Goal: Find contact information: Find contact information

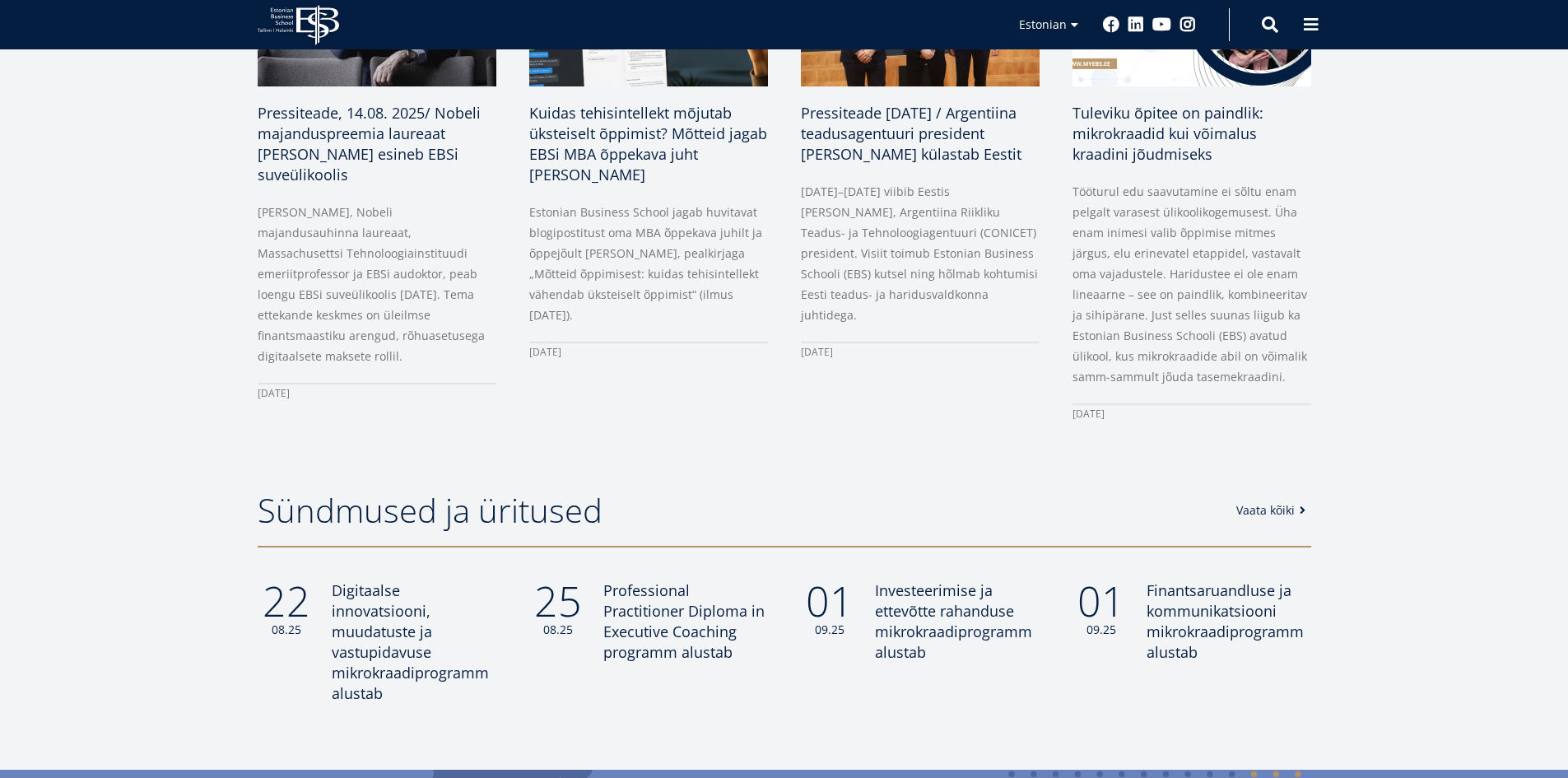
scroll to position [1071, 0]
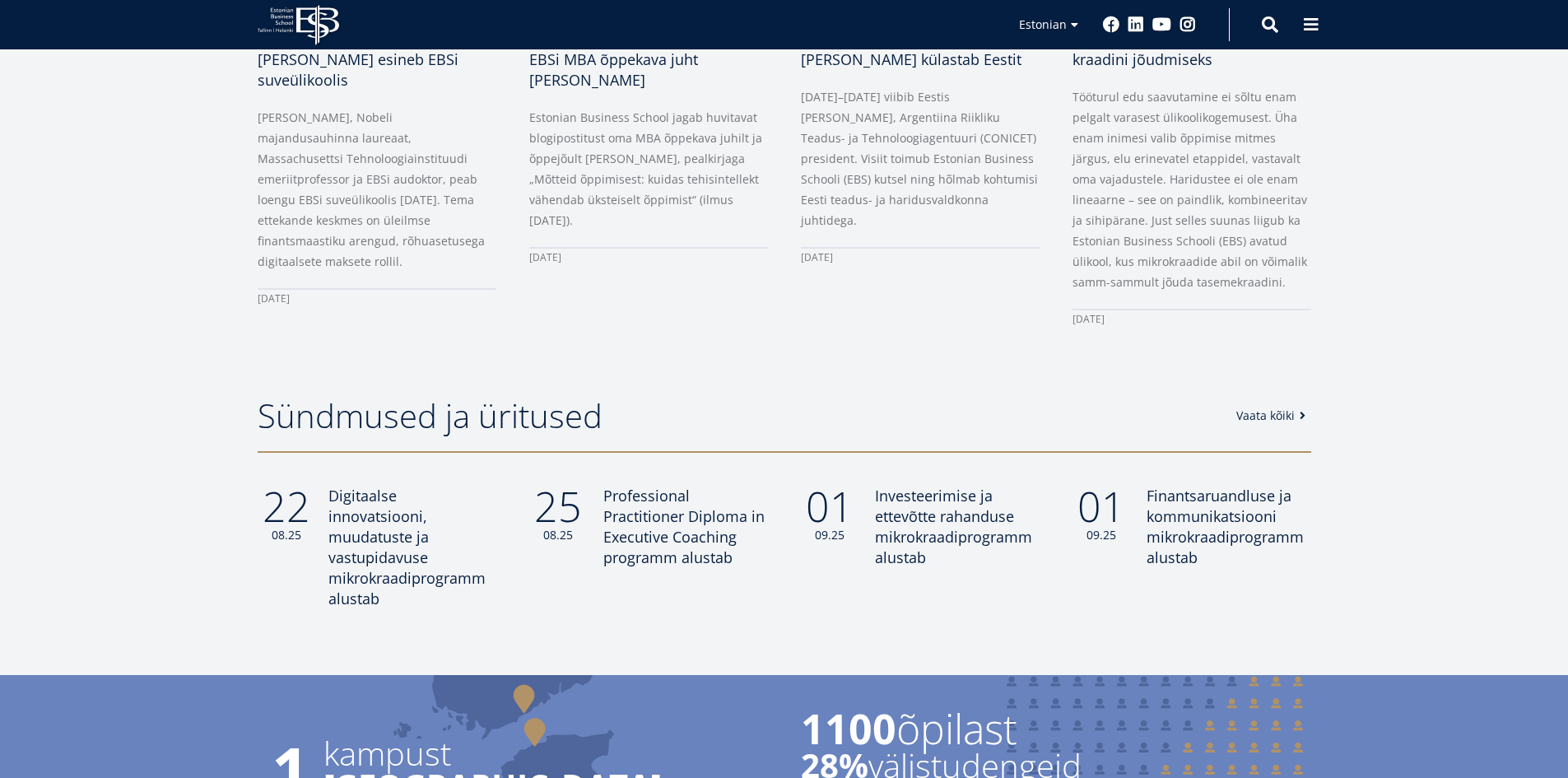
click at [390, 565] on span "Digitaalse innovatsiooni, muudatuste ja vastupidavuse mikrokraadiprogramm alust…" at bounding box center [407, 547] width 157 height 123
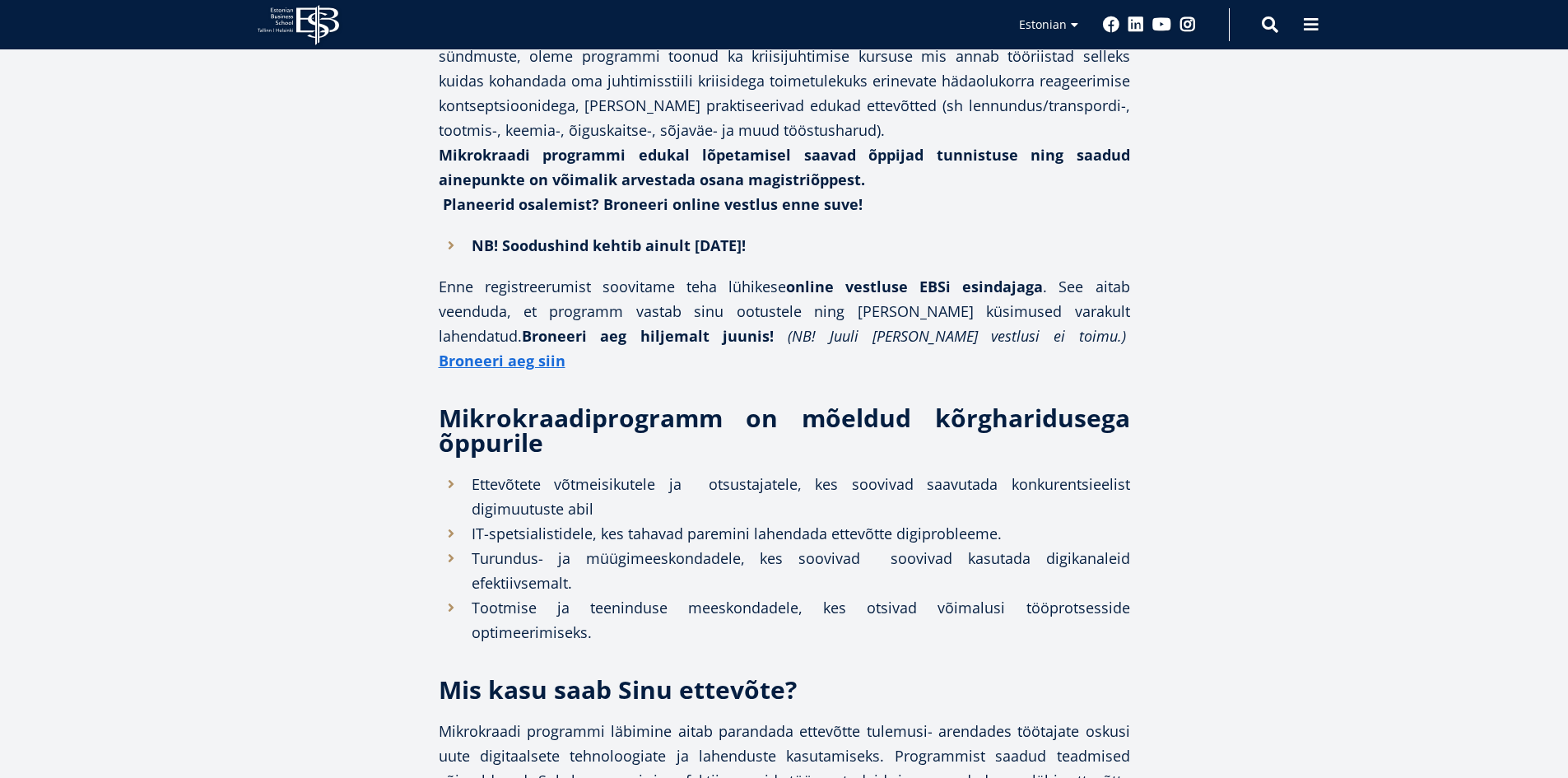
scroll to position [1235, 0]
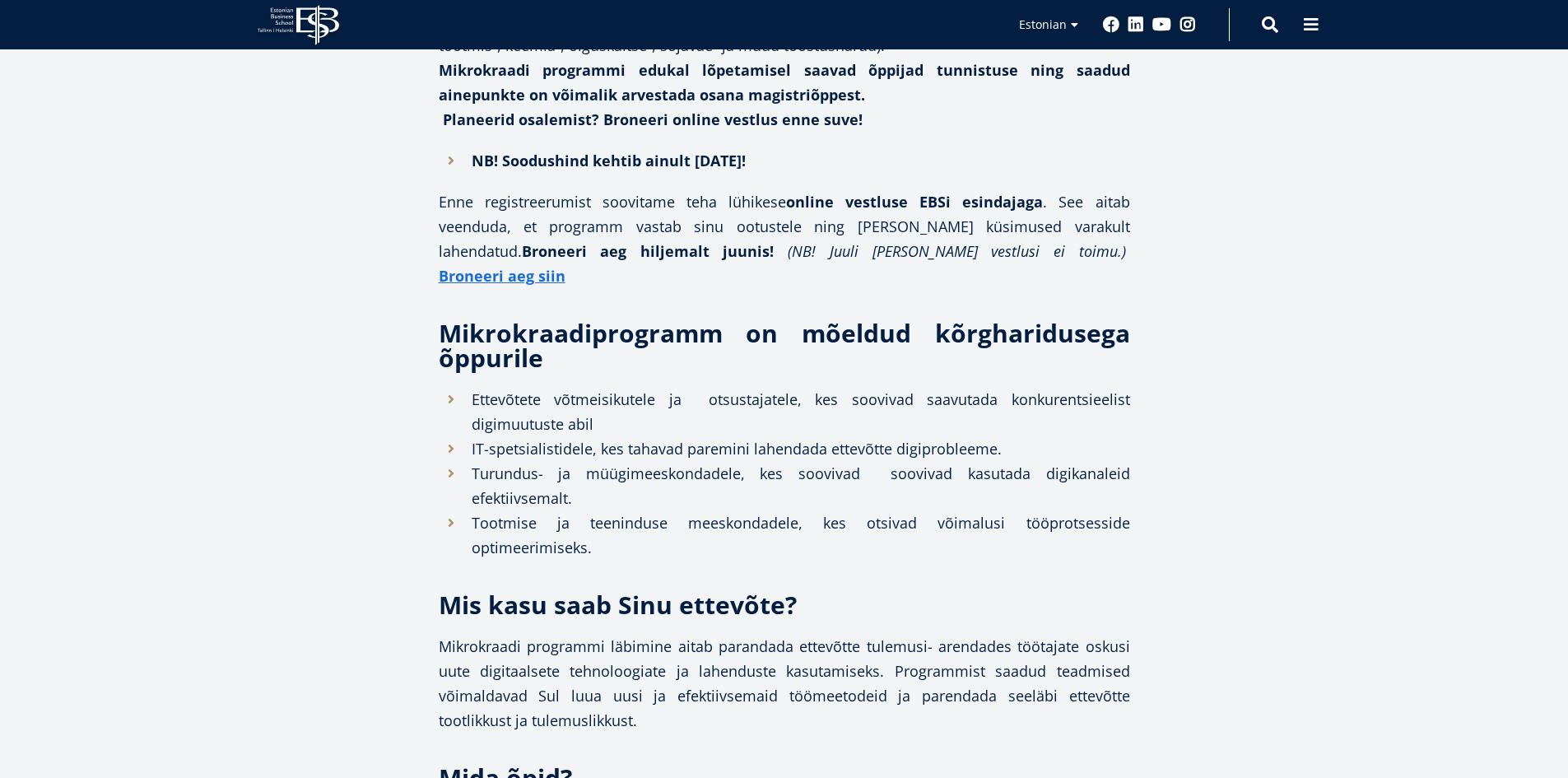
drag, startPoint x: 1325, startPoint y: 21, endPoint x: 1290, endPoint y: 71, distance: 61.0
click at [1319, 23] on button at bounding box center [1311, 25] width 33 height 33
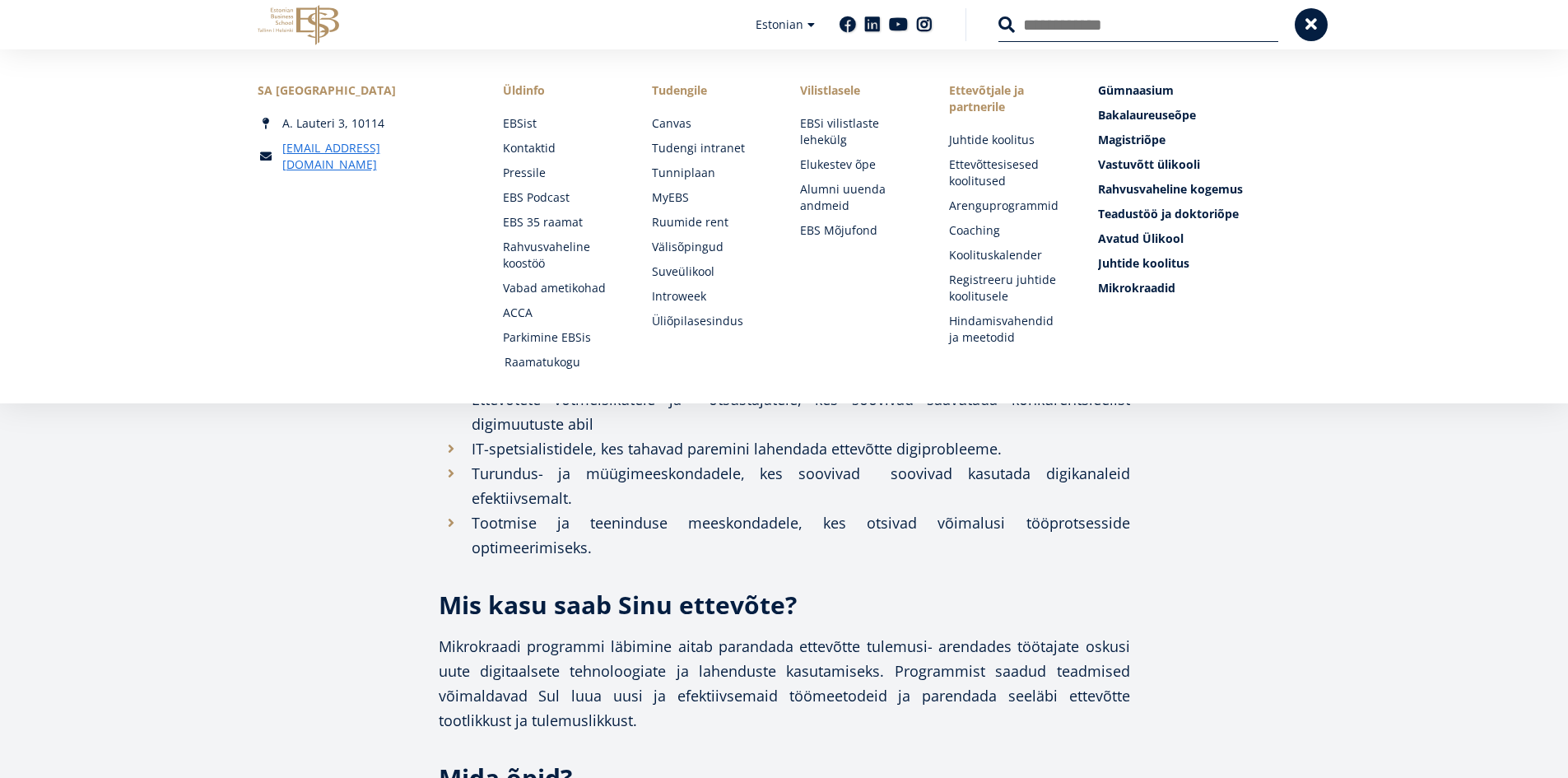
click at [533, 363] on link "Raamatukogu" at bounding box center [563, 362] width 116 height 16
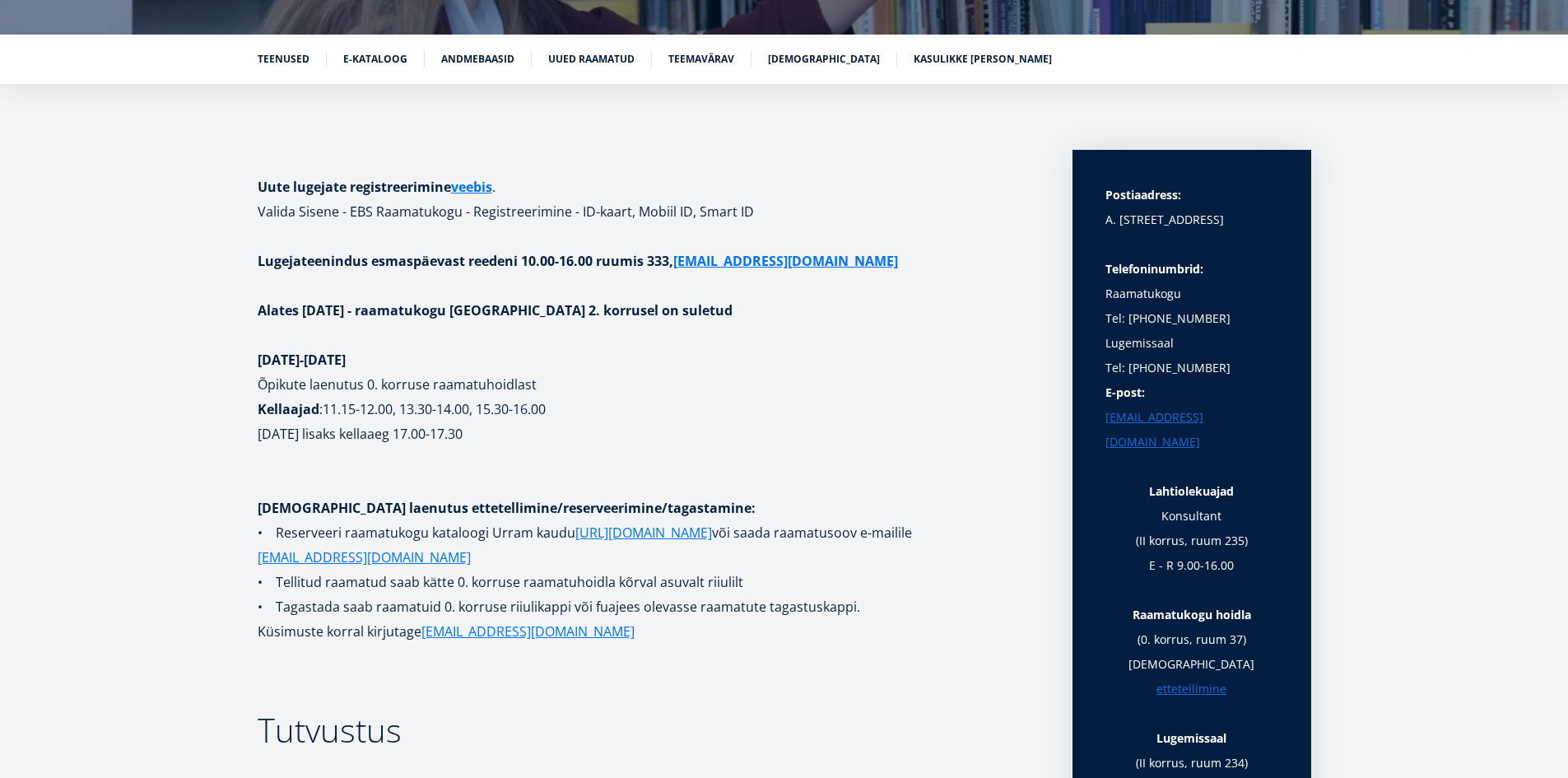
scroll to position [247, 0]
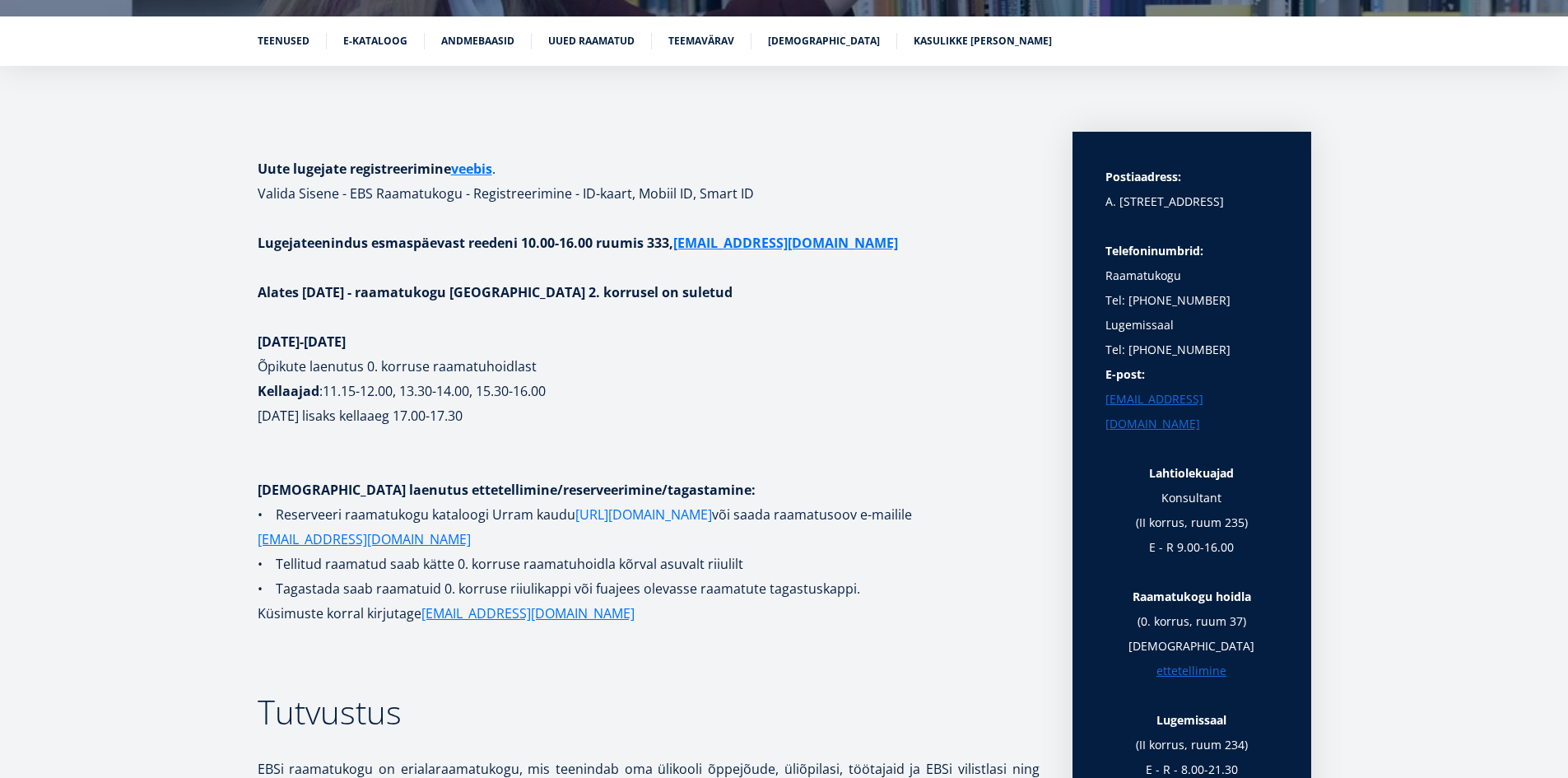
click at [638, 513] on link "[URL][DOMAIN_NAME]" at bounding box center [643, 515] width 137 height 25
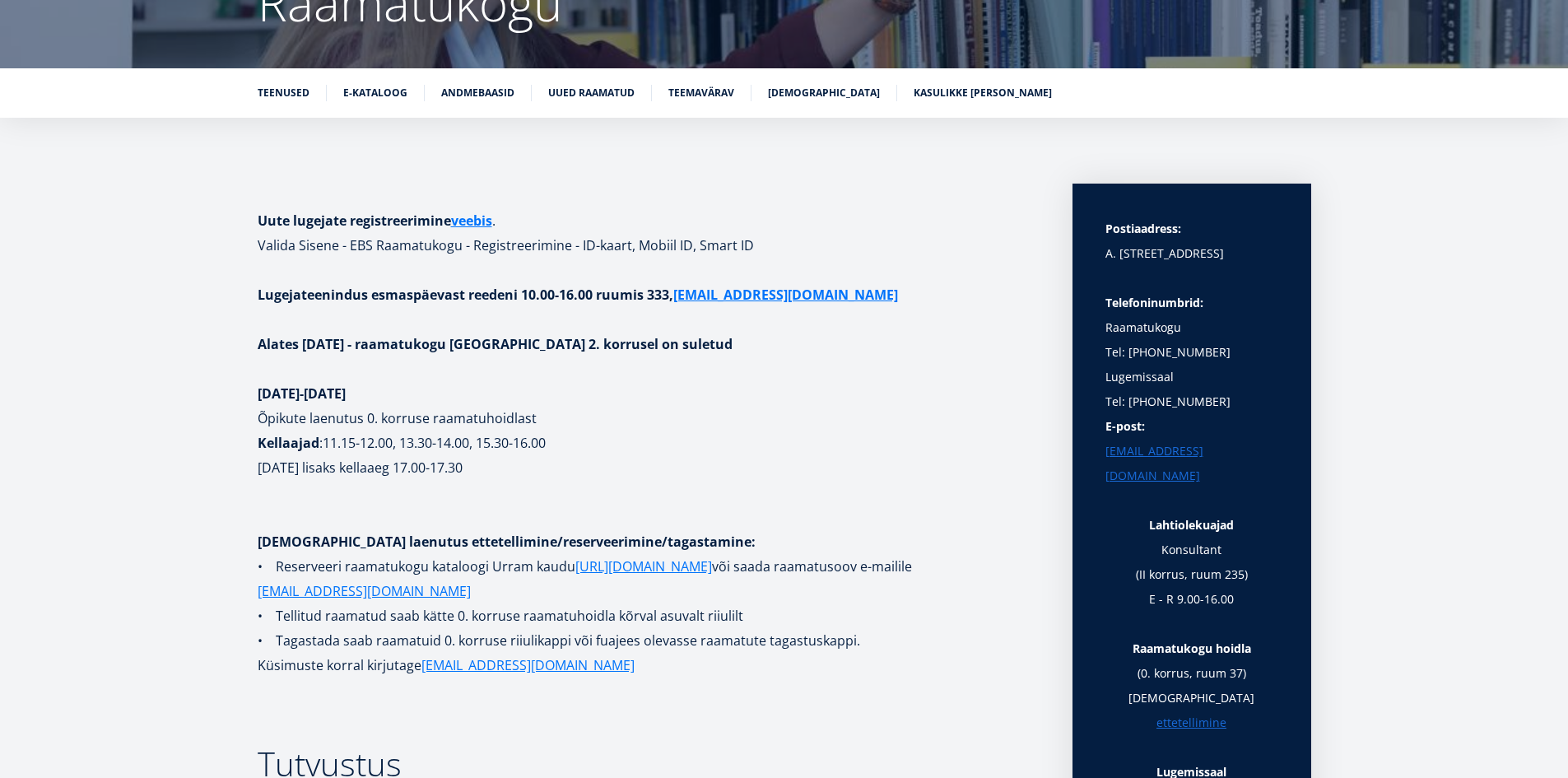
scroll to position [198, 0]
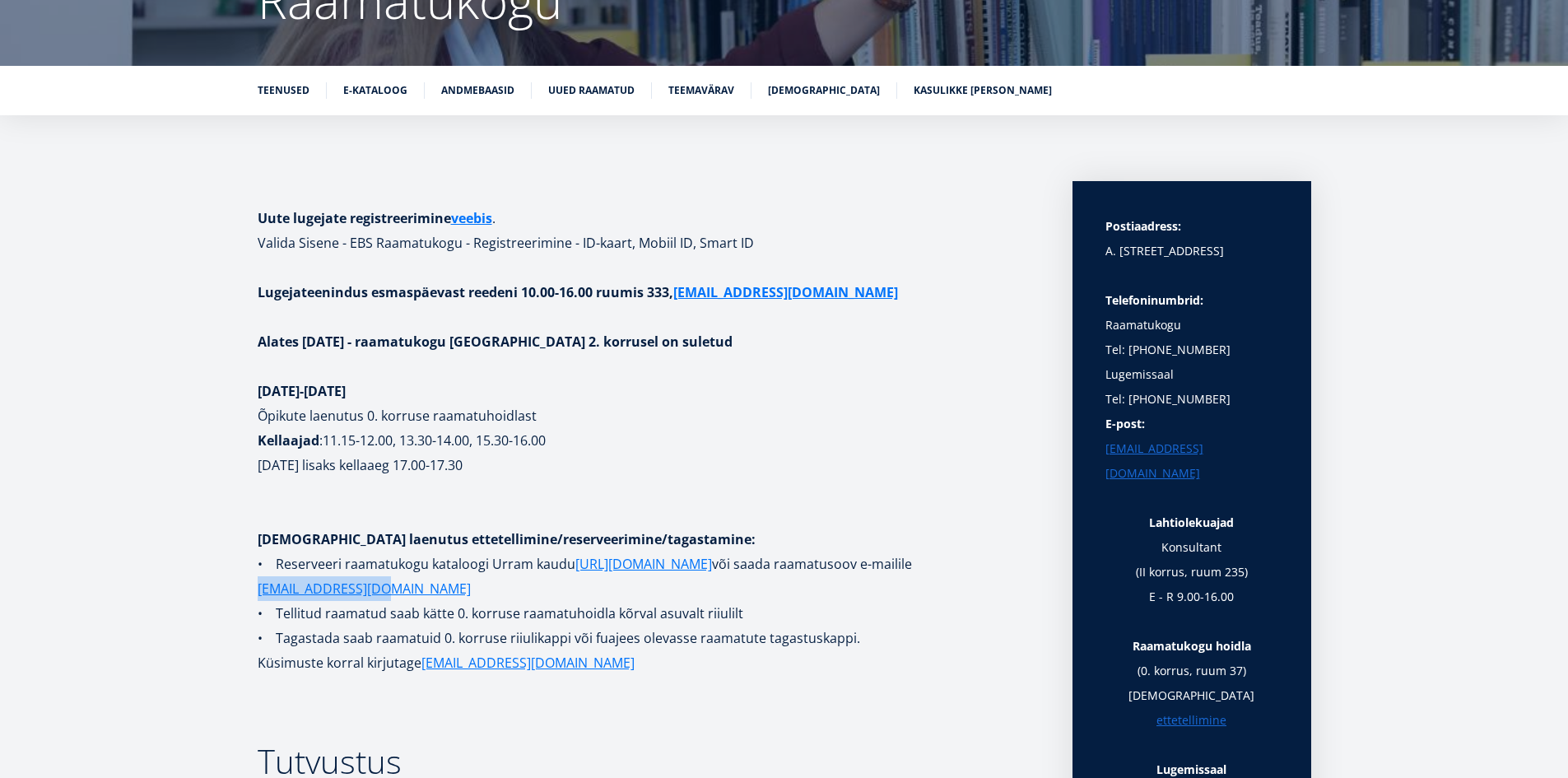
drag, startPoint x: 406, startPoint y: 592, endPoint x: 251, endPoint y: 591, distance: 155.0
click at [641, 699] on p at bounding box center [649, 688] width 782 height 25
drag, startPoint x: 574, startPoint y: 670, endPoint x: 545, endPoint y: 670, distance: 29.0
click at [545, 670] on p "Küsimuste korral kirjutage raamatukogu@ebs.ee" at bounding box center [649, 663] width 782 height 25
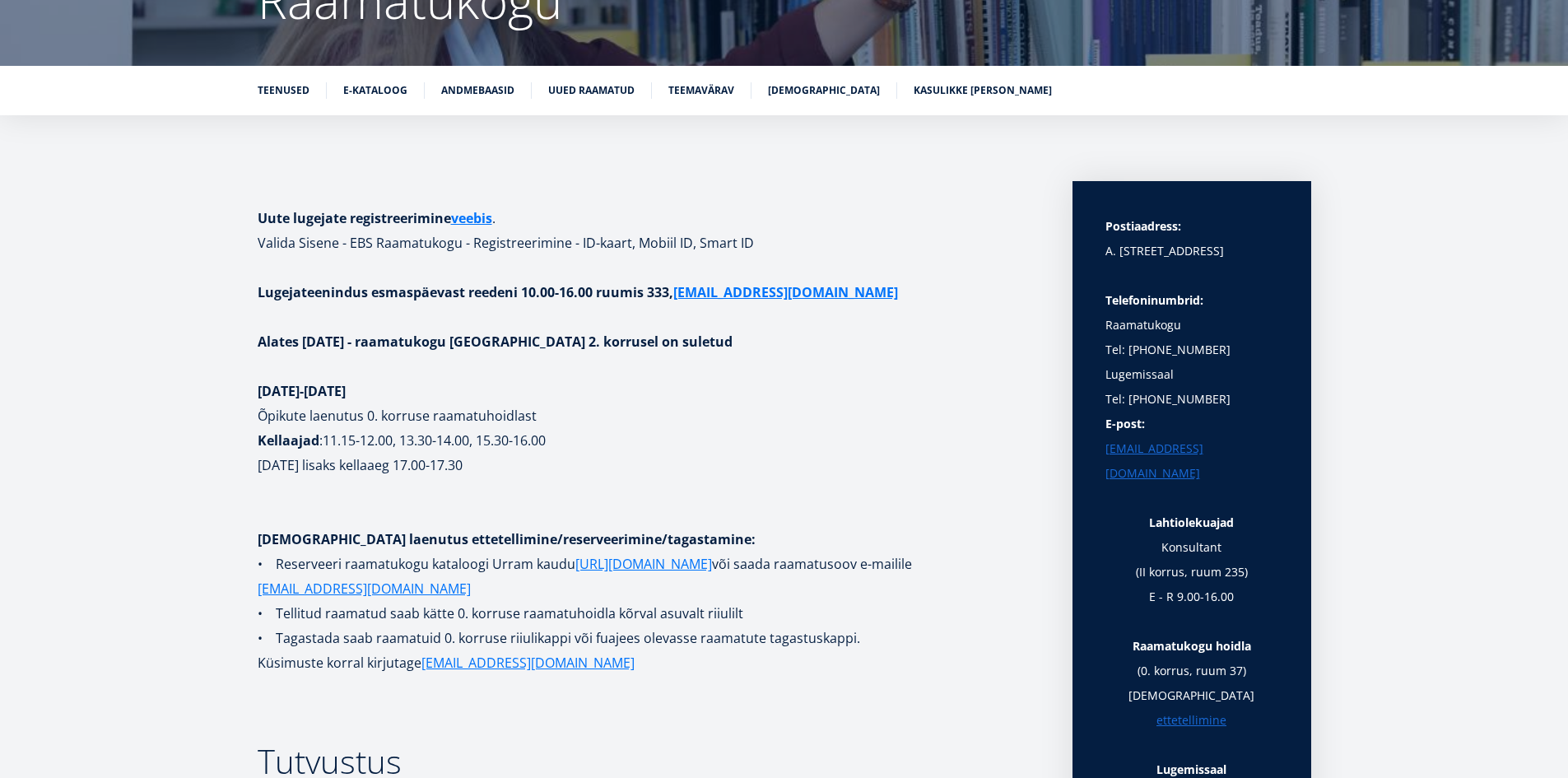
drag, startPoint x: 506, startPoint y: 596, endPoint x: 491, endPoint y: 596, distance: 15.0
click at [505, 596] on p "• Reserveeri raamatukogu kataloogi Urram kaudu https://www.lugeja.ee või saada …" at bounding box center [649, 576] width 782 height 49
drag, startPoint x: 424, startPoint y: 590, endPoint x: 258, endPoint y: 594, distance: 166.0
click at [258, 594] on p "• Reserveeri raamatukogu kataloogi Urram kaudu https://www.lugeja.ee või saada …" at bounding box center [649, 576] width 782 height 49
copy link "raamatukogu@ebs.ee"
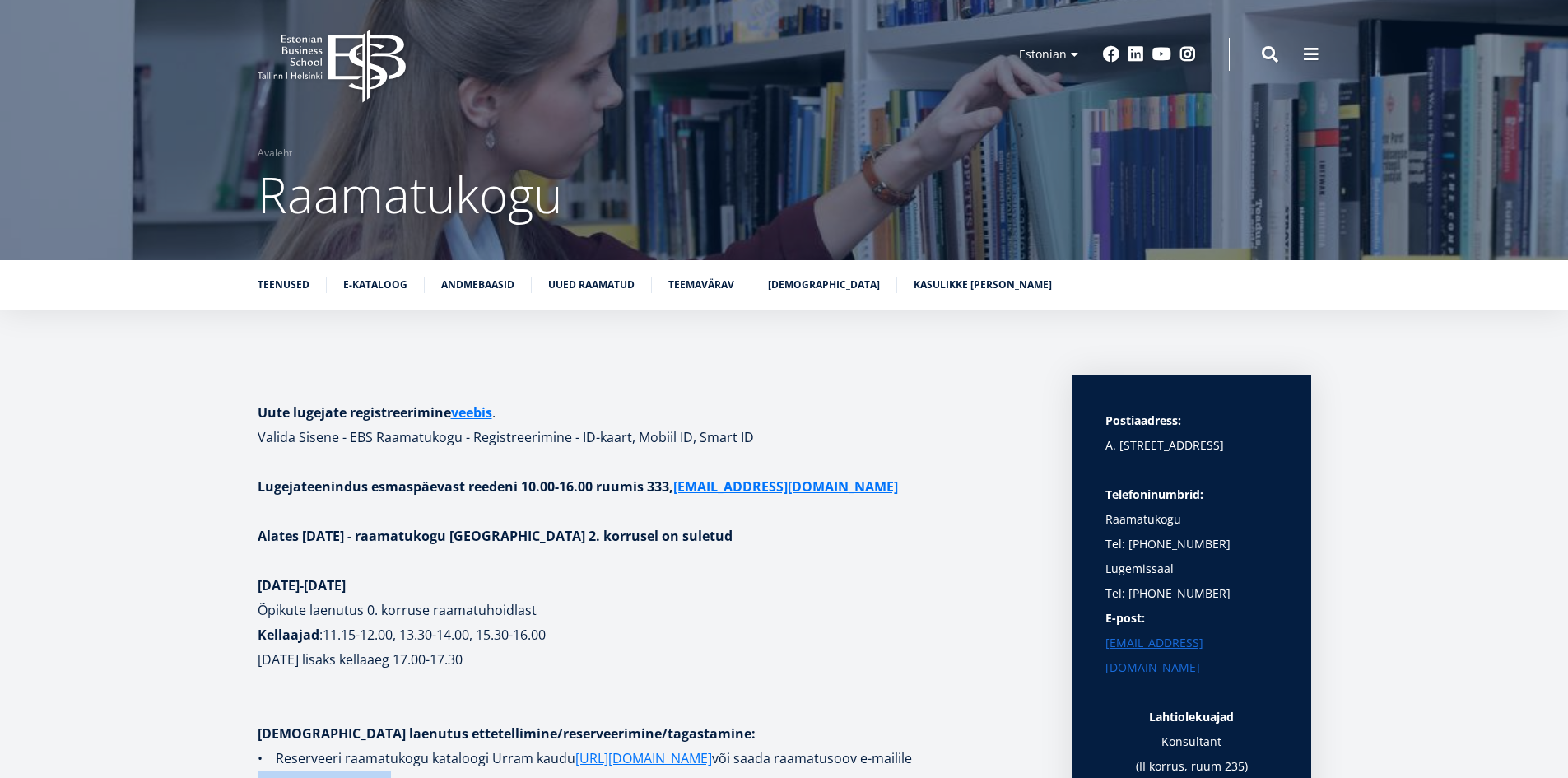
scroll to position [0, 0]
